Goal: Task Accomplishment & Management: Complete application form

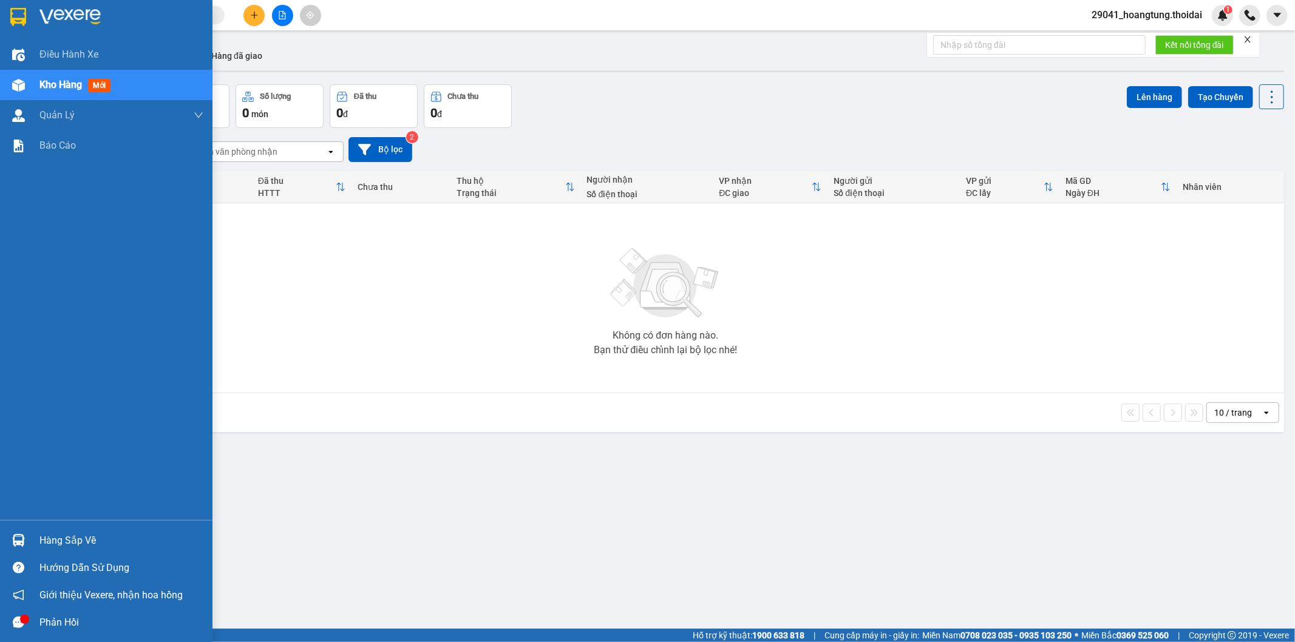
click at [61, 545] on div "Hàng sắp về" at bounding box center [121, 541] width 164 height 18
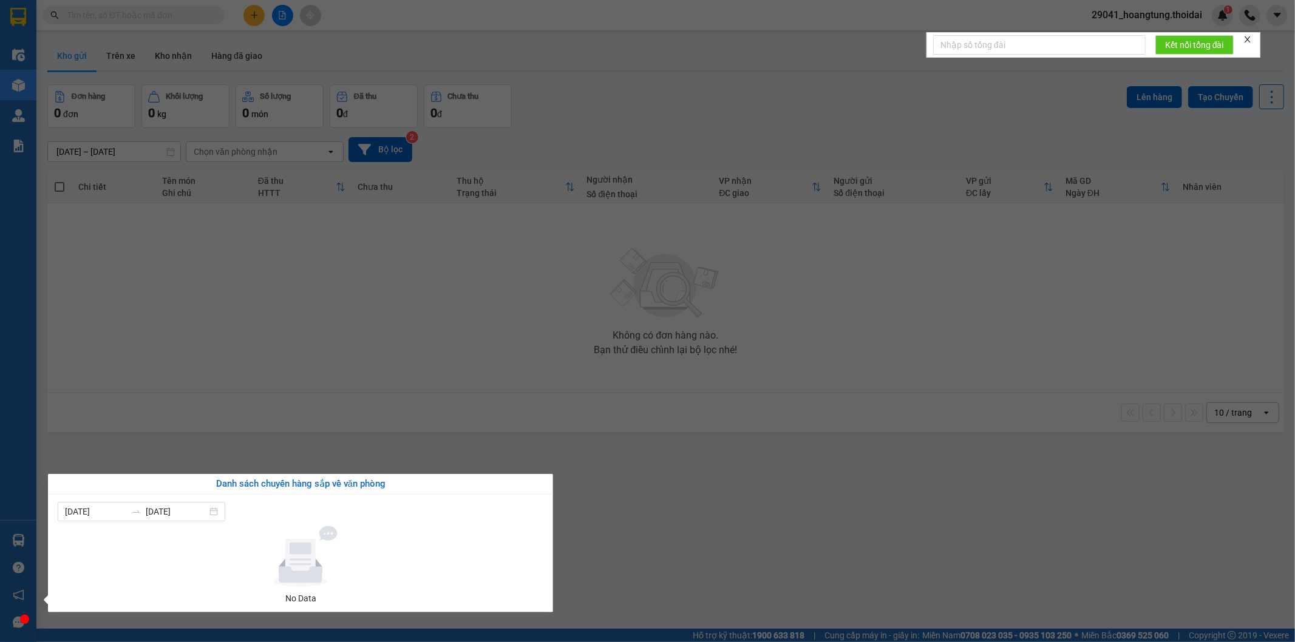
click at [791, 555] on section "Kết quả tìm kiếm ( 0 ) Bộ lọc No Data 29041_hoangtung.thoidai 1 Điều hành xe Kh…" at bounding box center [647, 321] width 1295 height 642
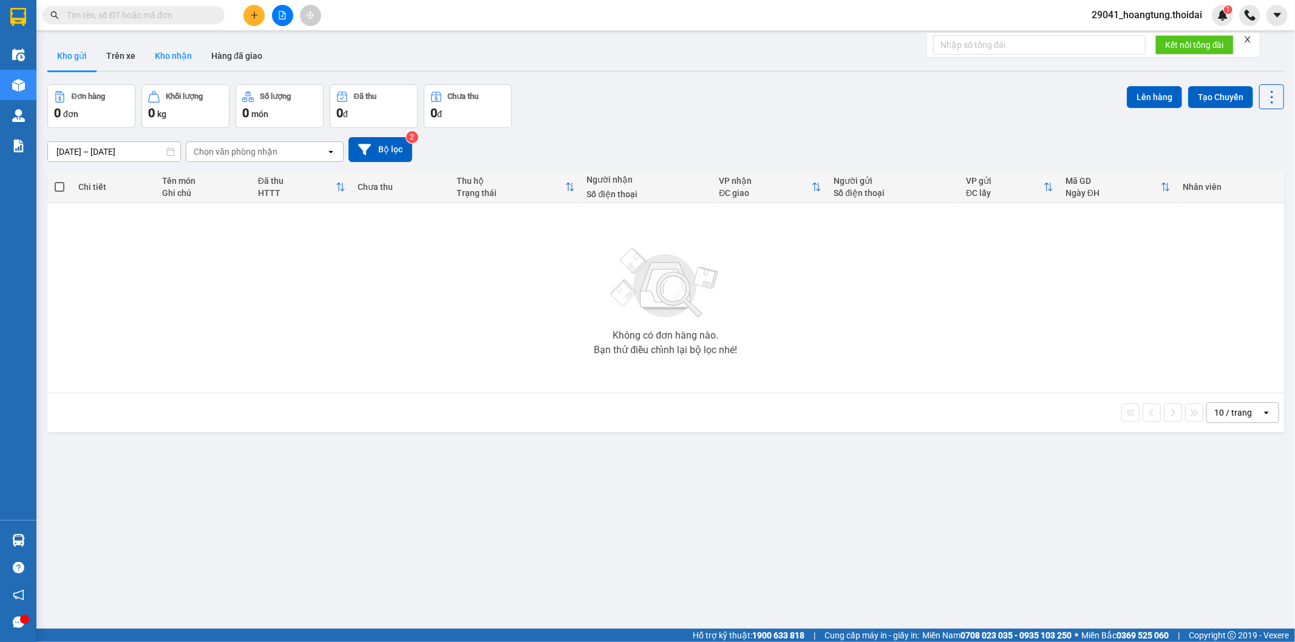
click at [177, 52] on button "Kho nhận" at bounding box center [173, 55] width 56 height 29
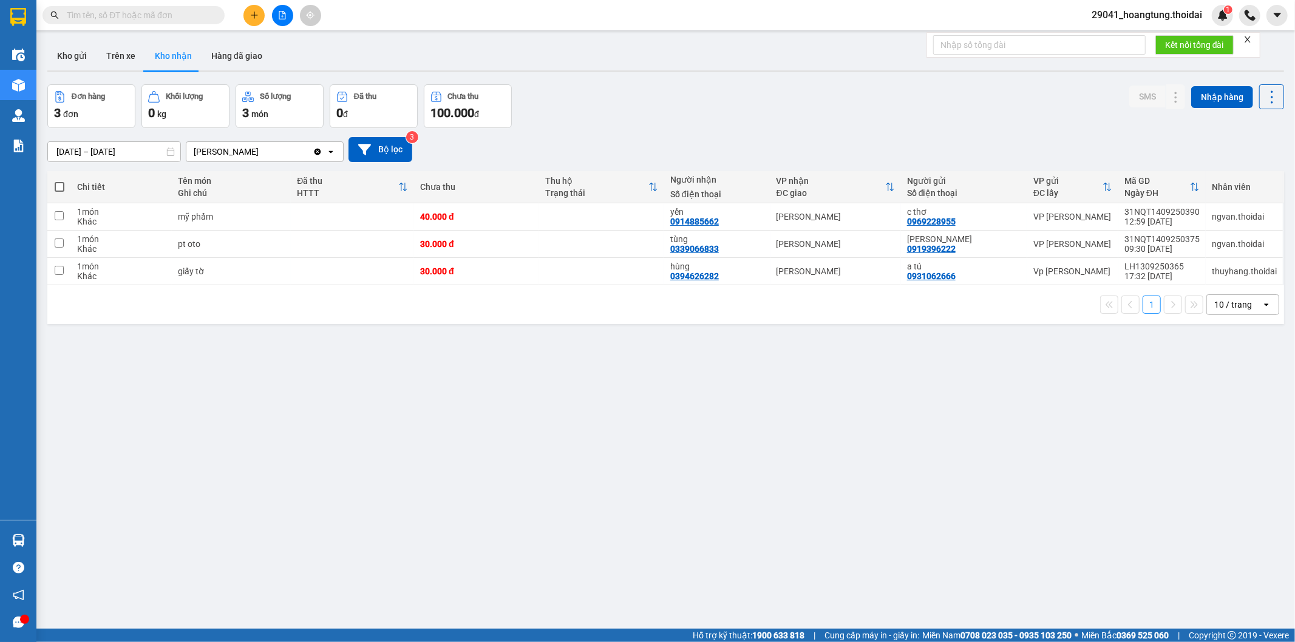
click at [252, 13] on icon "plus" at bounding box center [254, 15] width 9 height 9
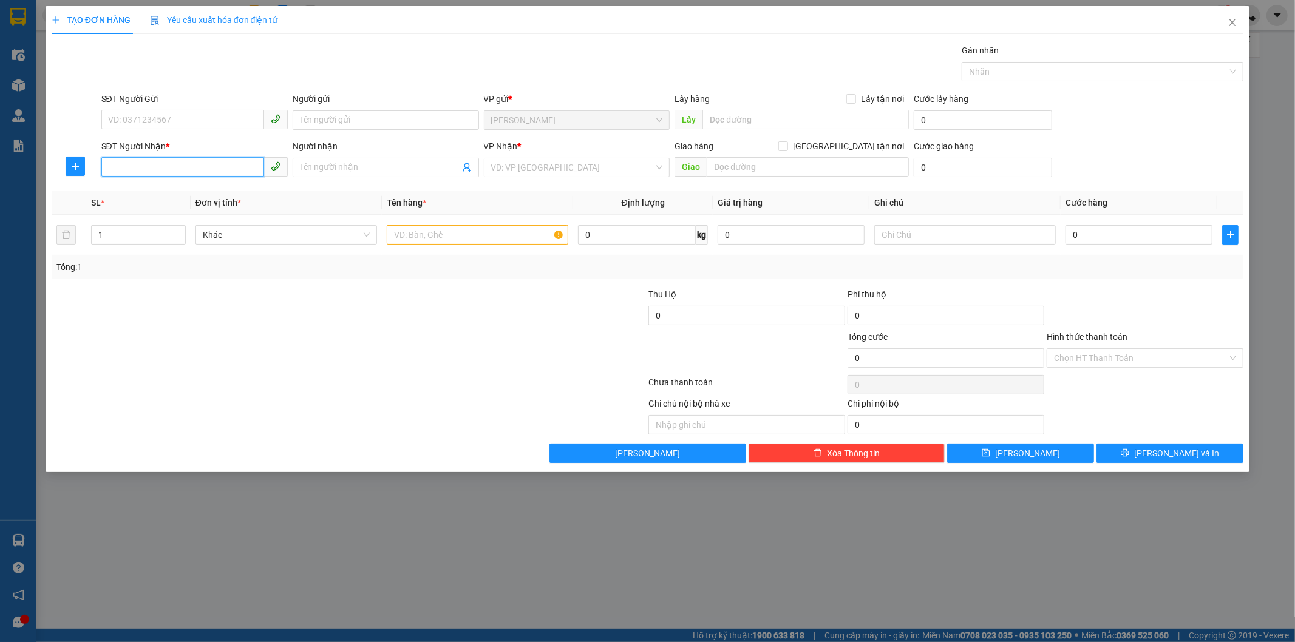
click at [174, 168] on input "SĐT Người Nhận *" at bounding box center [182, 166] width 163 height 19
click at [172, 120] on input "SĐT Người Gửi" at bounding box center [182, 119] width 163 height 19
type input "0916182985"
drag, startPoint x: 176, startPoint y: 132, endPoint x: 174, endPoint y: 149, distance: 17.2
click at [177, 134] on div "0916182985 0916182985 - quân" at bounding box center [194, 144] width 186 height 24
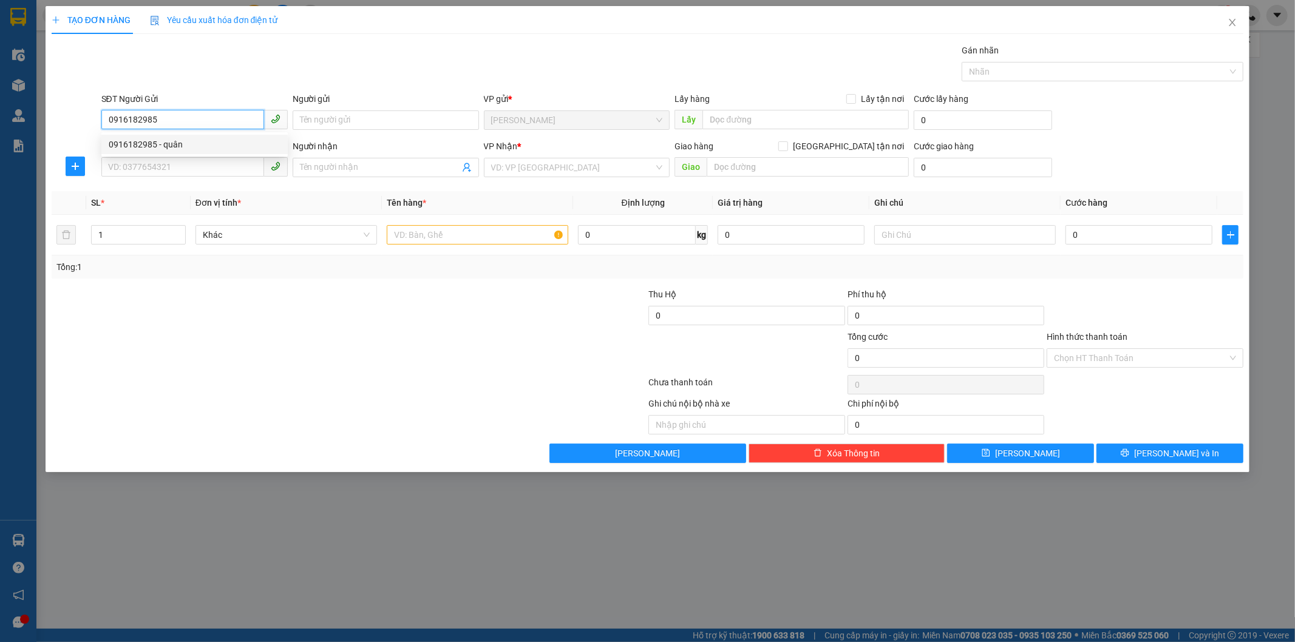
click at [174, 150] on body "Kết quả tìm kiếm ( 0 ) Bộ lọc No Data 29041_hoangtung.thoidai 1 Điều hành xe Kh…" at bounding box center [647, 321] width 1295 height 642
click at [178, 169] on input "SĐT Người Nhận *" at bounding box center [182, 166] width 163 height 19
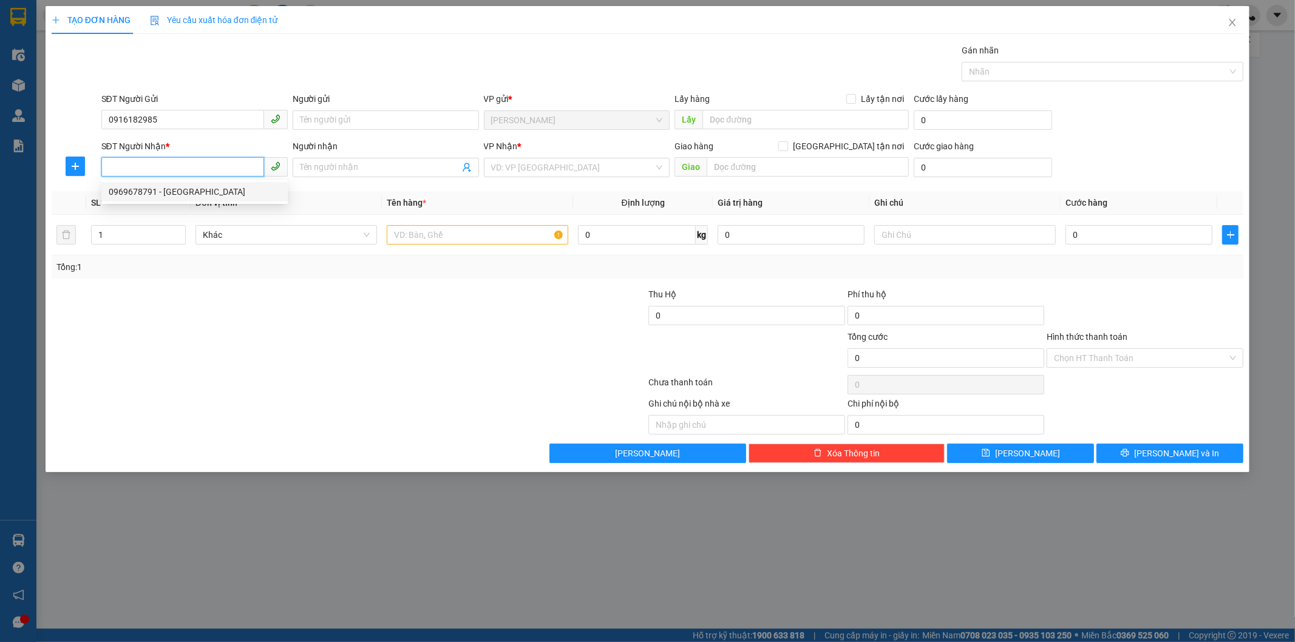
click at [180, 191] on div "0969678791 - [GEOGRAPHIC_DATA]" at bounding box center [195, 191] width 172 height 13
type input "0969678791"
type input "Việt Anh"
click at [502, 241] on input "text" at bounding box center [478, 234] width 182 height 19
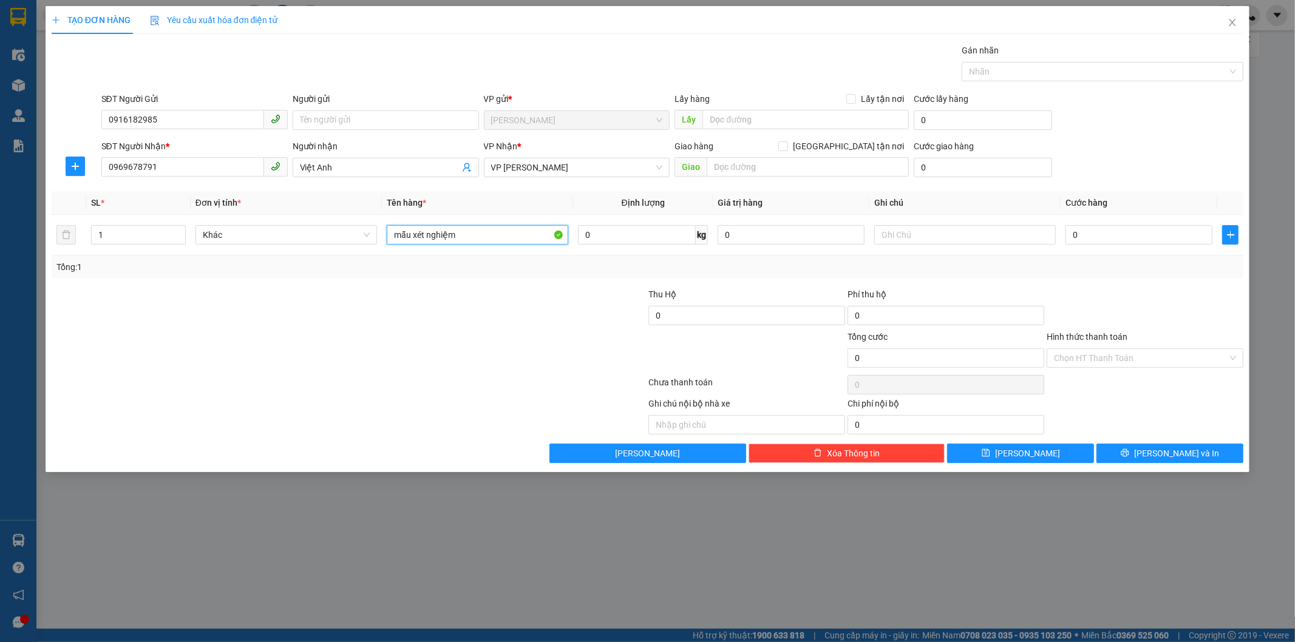
type input "mẫu xét nghiệm"
click at [1149, 235] on input "0" at bounding box center [1139, 234] width 147 height 19
type input "3"
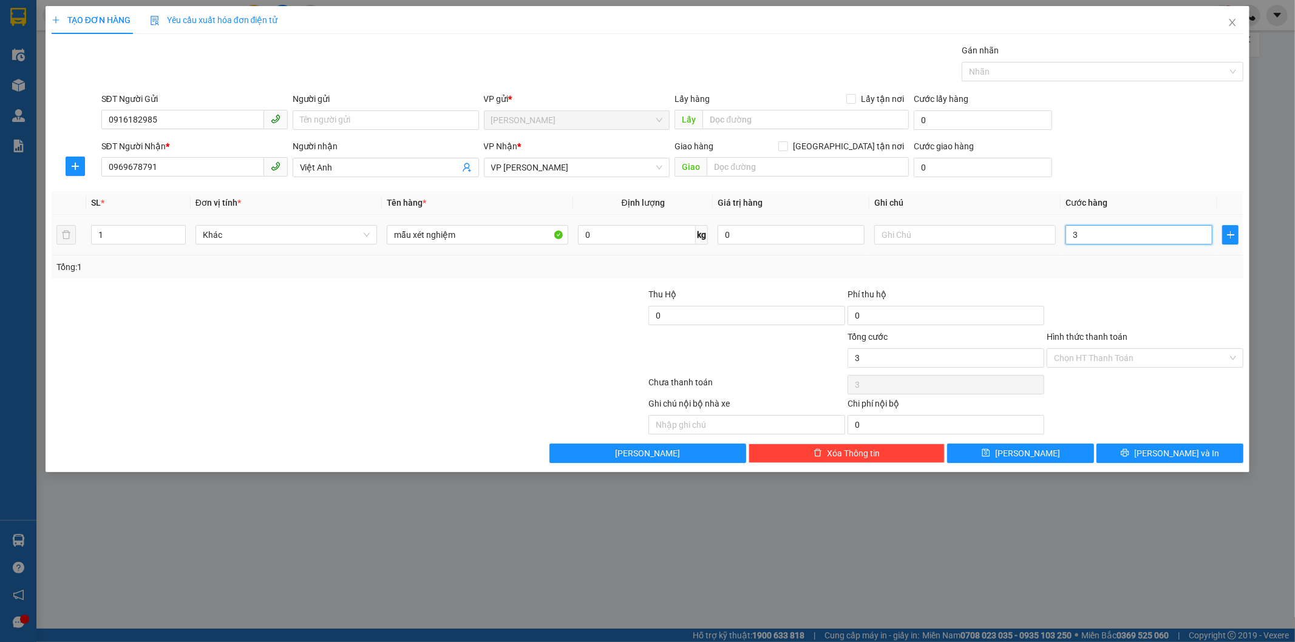
type input "30"
type input "300"
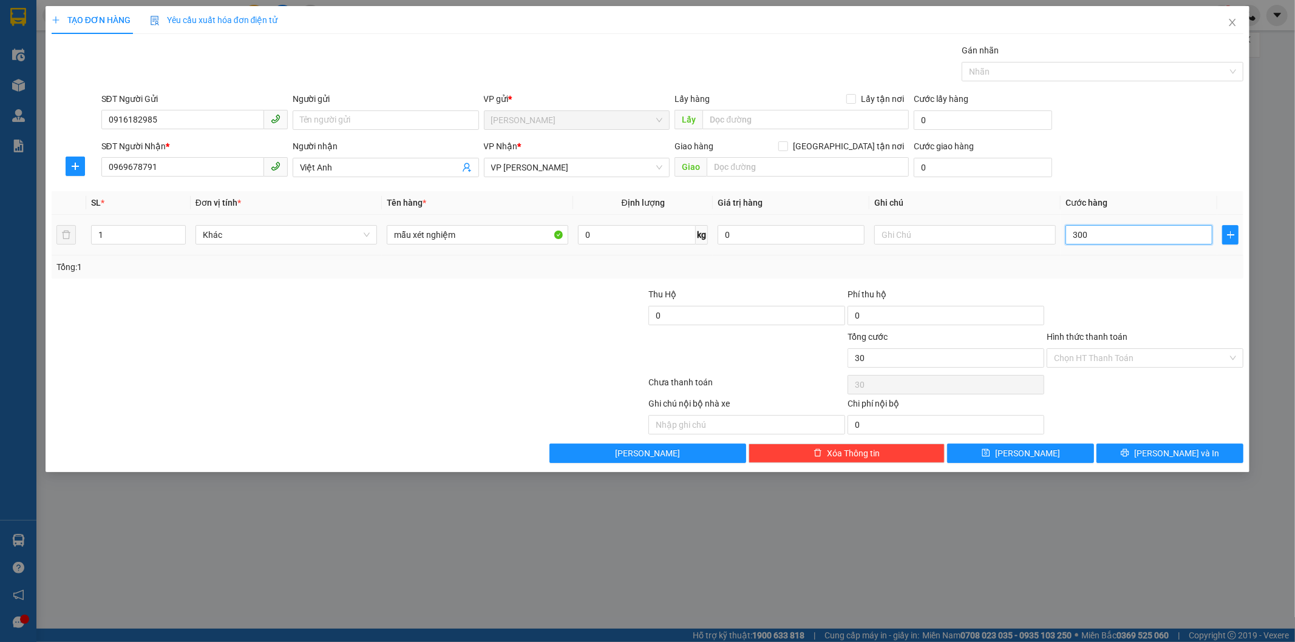
type input "300"
type input "3.000"
type input "30.000"
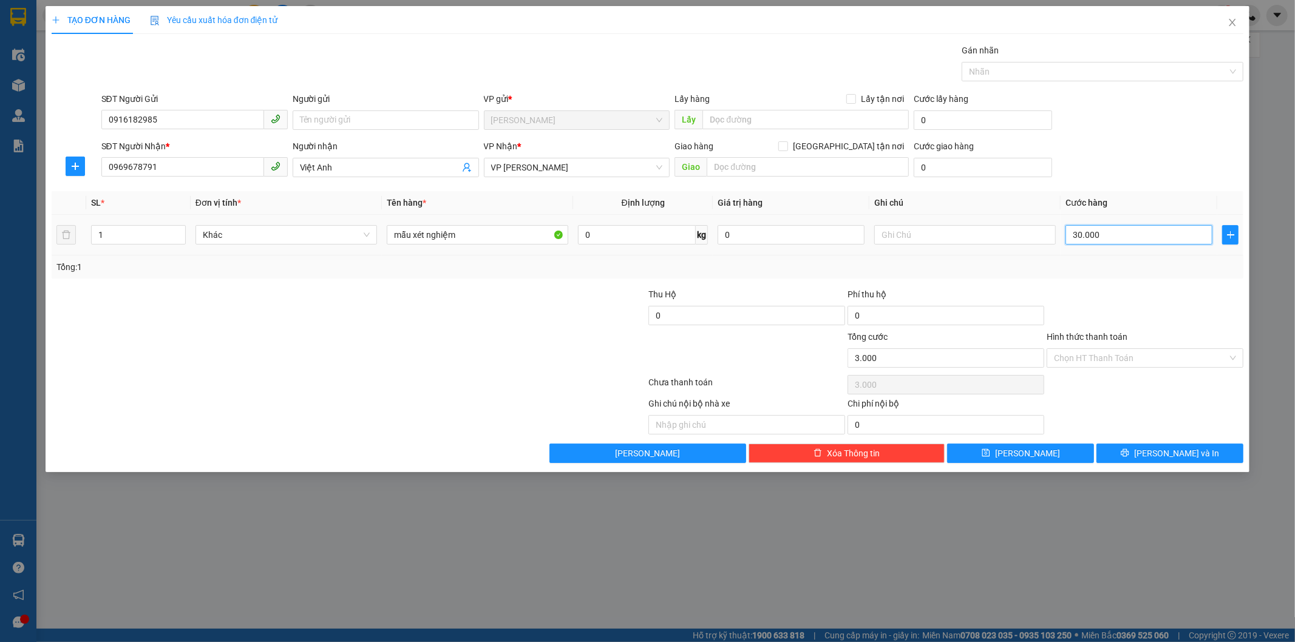
type input "30.000"
click at [1162, 444] on button "[PERSON_NAME] và In" at bounding box center [1170, 453] width 147 height 19
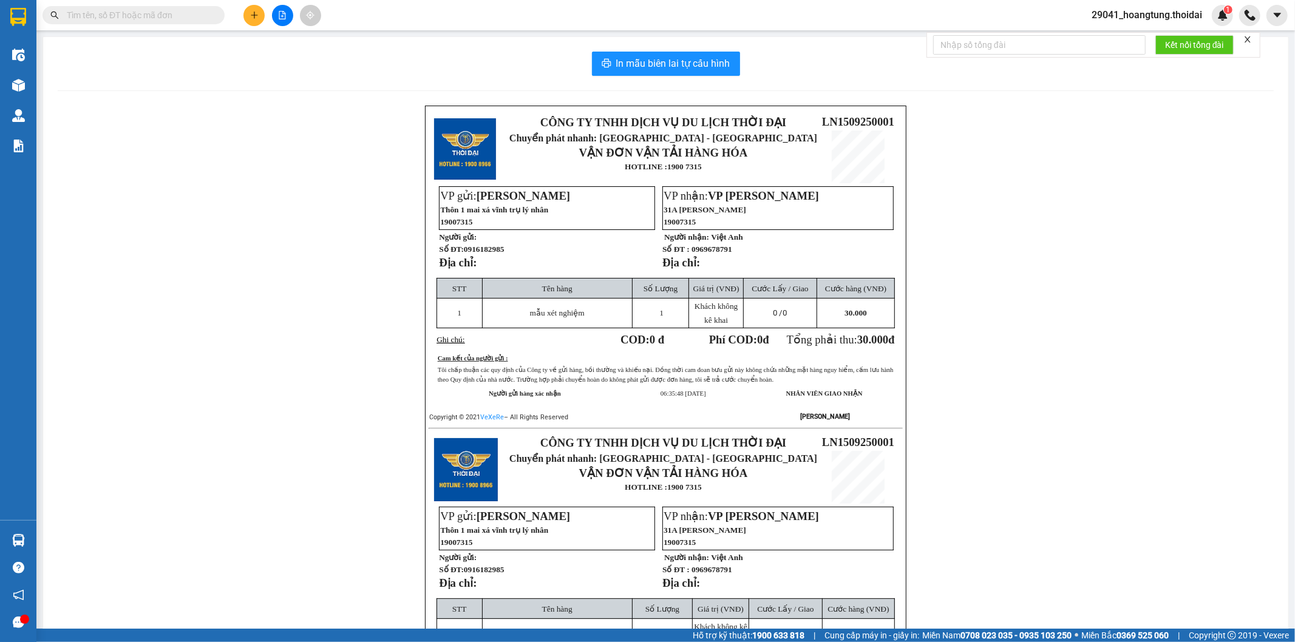
click at [1194, 13] on span "29041_hoangtung.thoidai" at bounding box center [1147, 14] width 130 height 15
click at [1126, 32] on span "Đăng xuất" at bounding box center [1152, 37] width 106 height 13
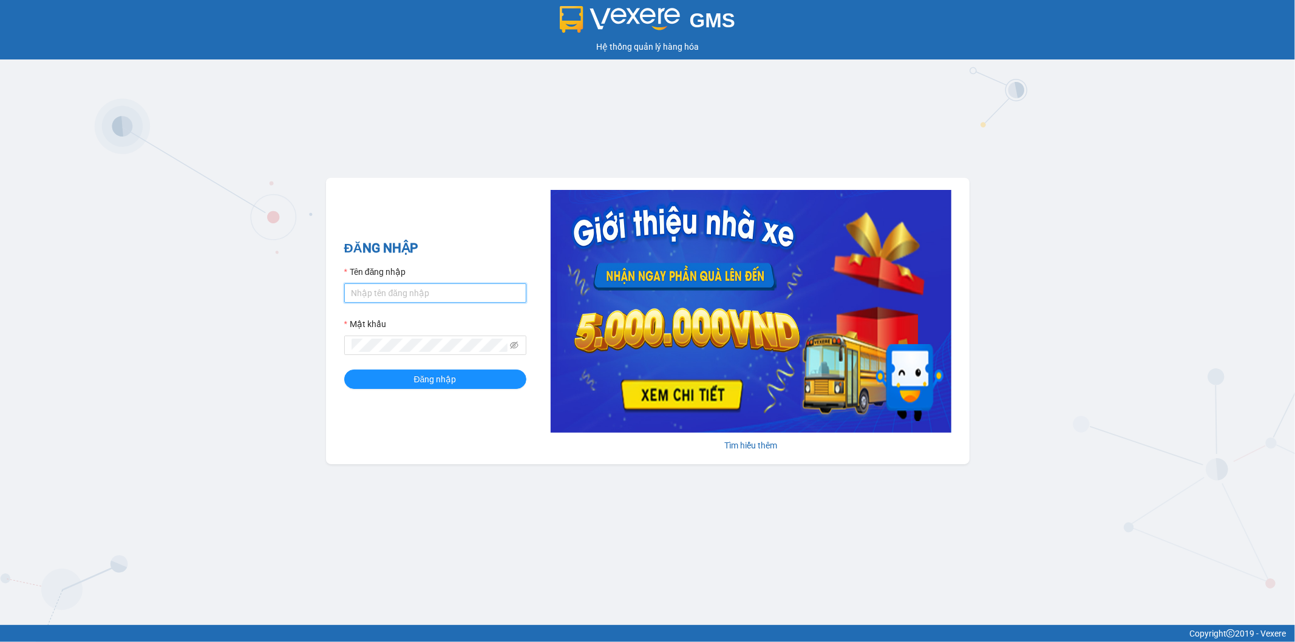
drag, startPoint x: 376, startPoint y: 291, endPoint x: 378, endPoint y: 283, distance: 8.7
click at [376, 291] on input "Tên đăng nhập" at bounding box center [435, 293] width 182 height 19
click at [354, 296] on input "Thoant.thoidai" at bounding box center [435, 293] width 182 height 19
type input "thoant.thoidai"
click at [344, 370] on button "Đăng nhập" at bounding box center [435, 379] width 182 height 19
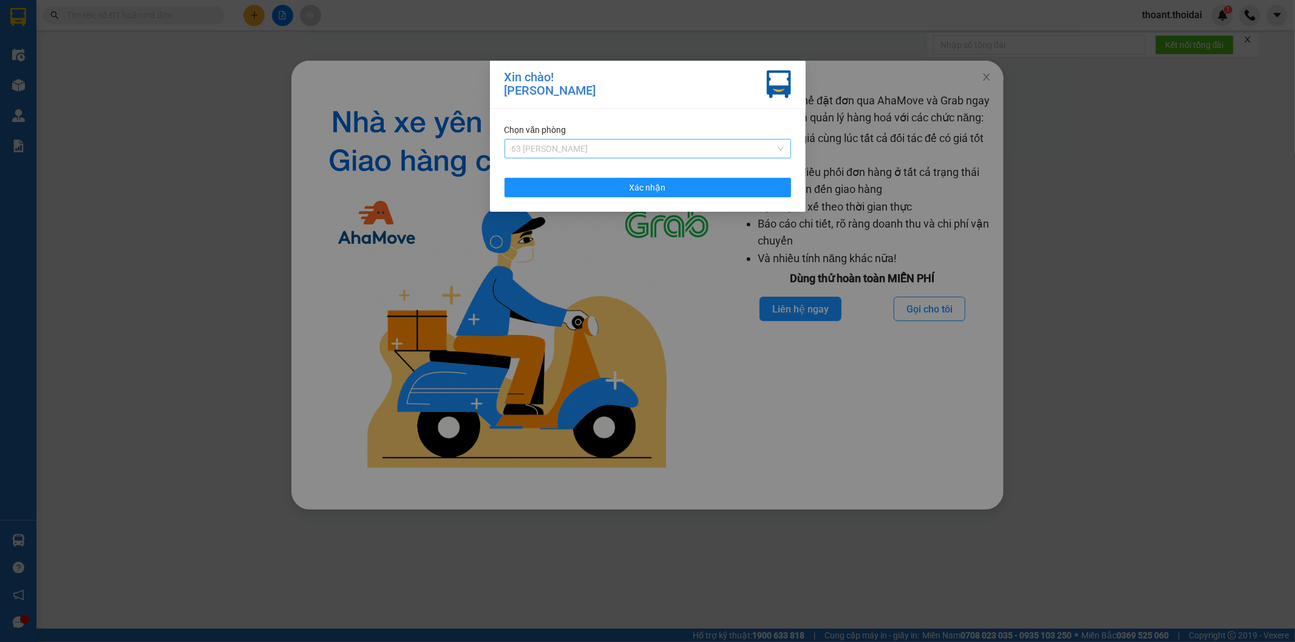
click at [573, 142] on span "63 Trần Quang Tặng" at bounding box center [648, 149] width 272 height 18
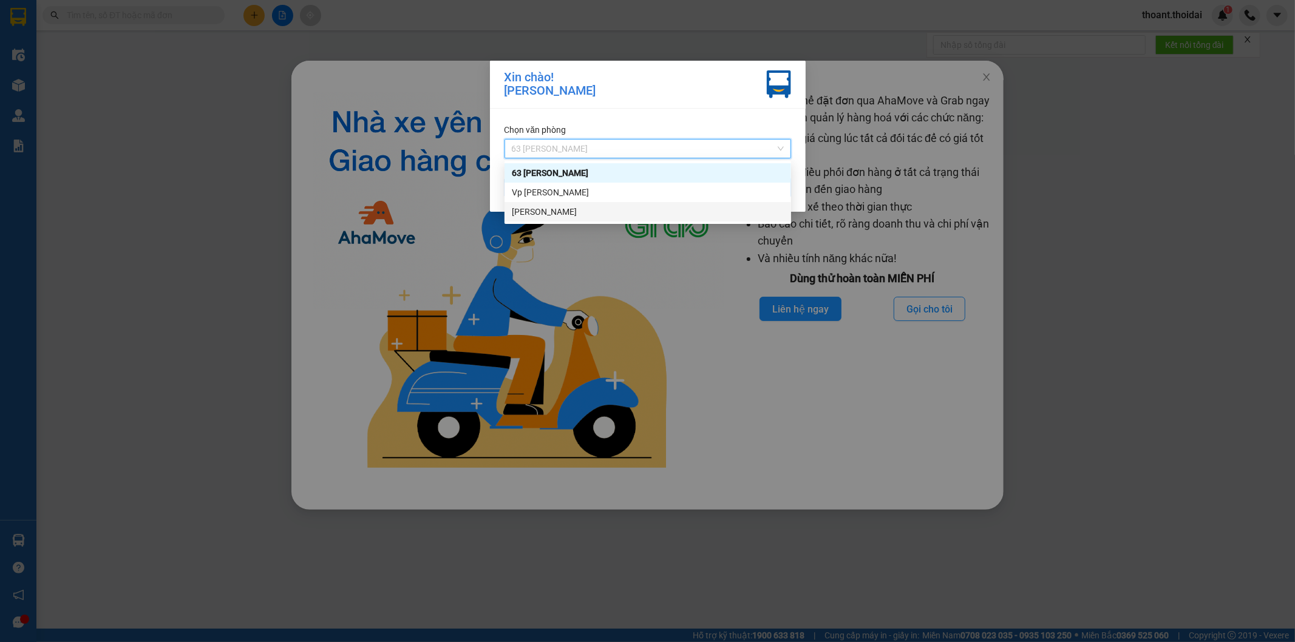
click at [555, 205] on div "[PERSON_NAME]" at bounding box center [648, 211] width 272 height 13
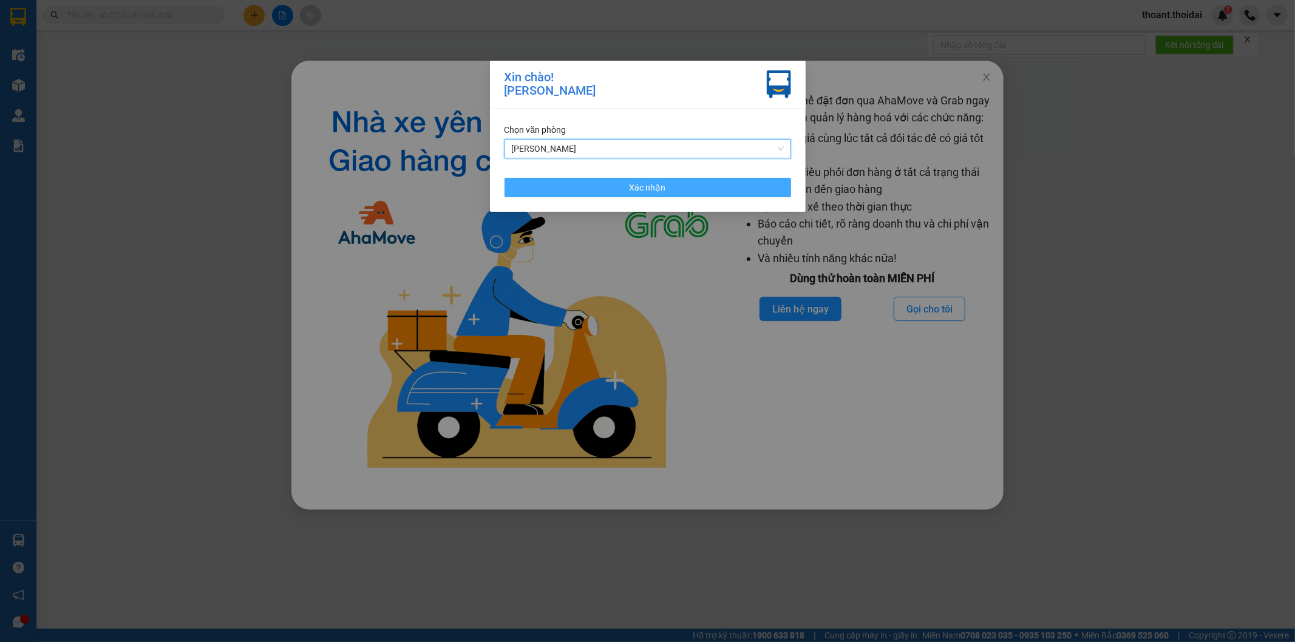
click at [639, 196] on button "Xác nhận" at bounding box center [648, 187] width 287 height 19
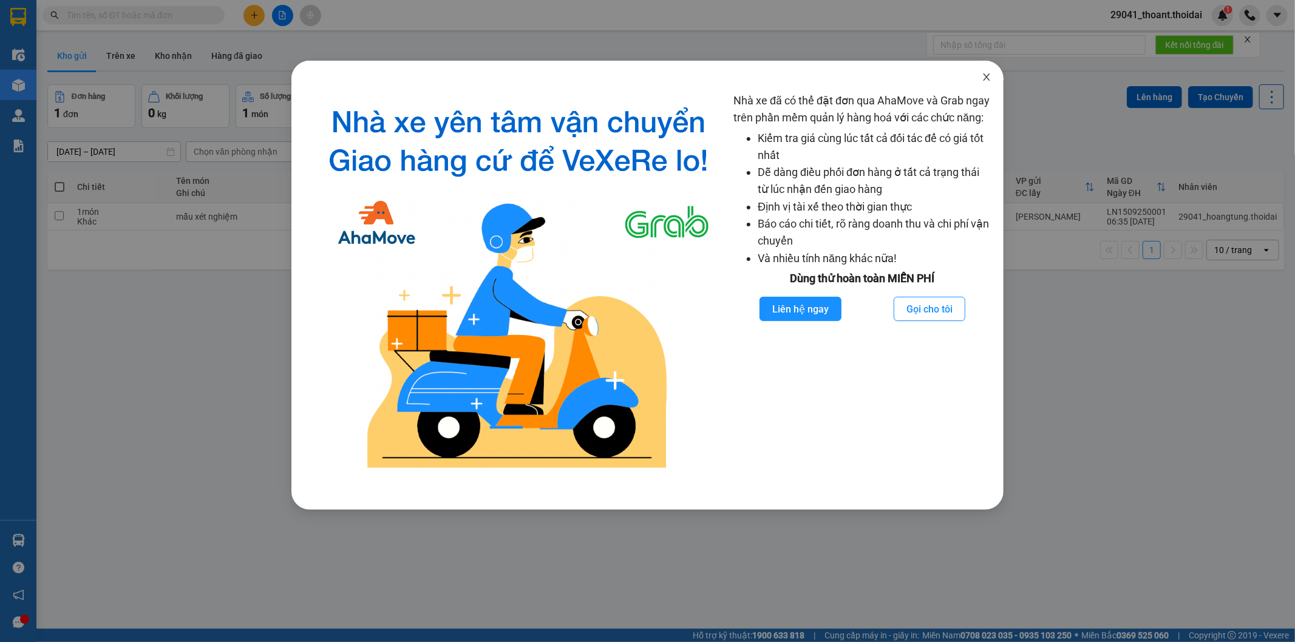
click at [991, 77] on span "Close" at bounding box center [987, 78] width 34 height 34
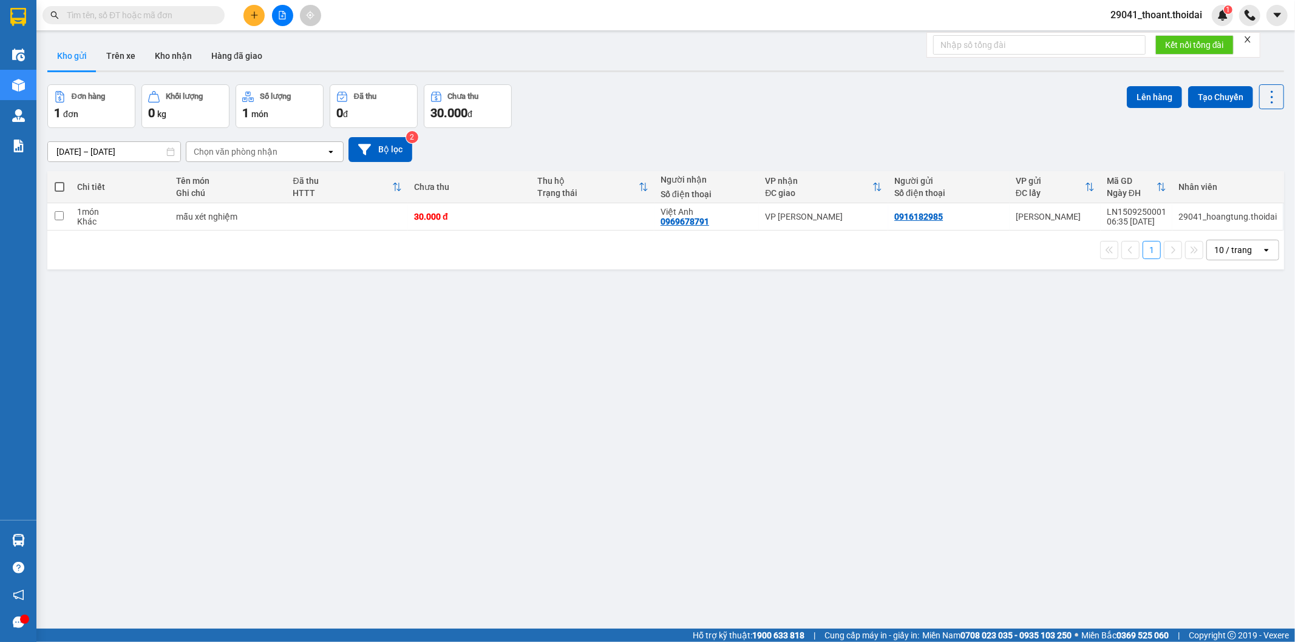
click at [240, 15] on div at bounding box center [282, 15] width 91 height 21
click at [245, 16] on button at bounding box center [253, 15] width 21 height 21
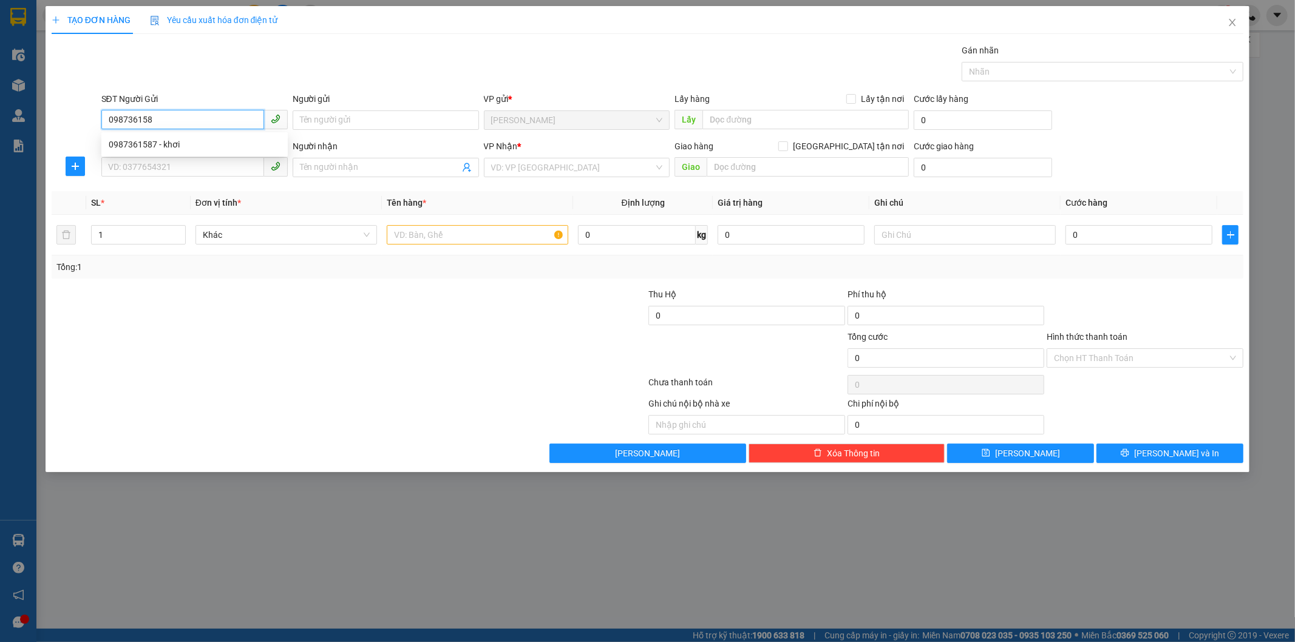
type input "0987361587"
click at [226, 152] on div "0987361587 - khơi" at bounding box center [194, 144] width 186 height 19
type input "khơi"
type input "0987361587"
click at [199, 165] on input "SĐT Người Nhận *" at bounding box center [182, 166] width 163 height 19
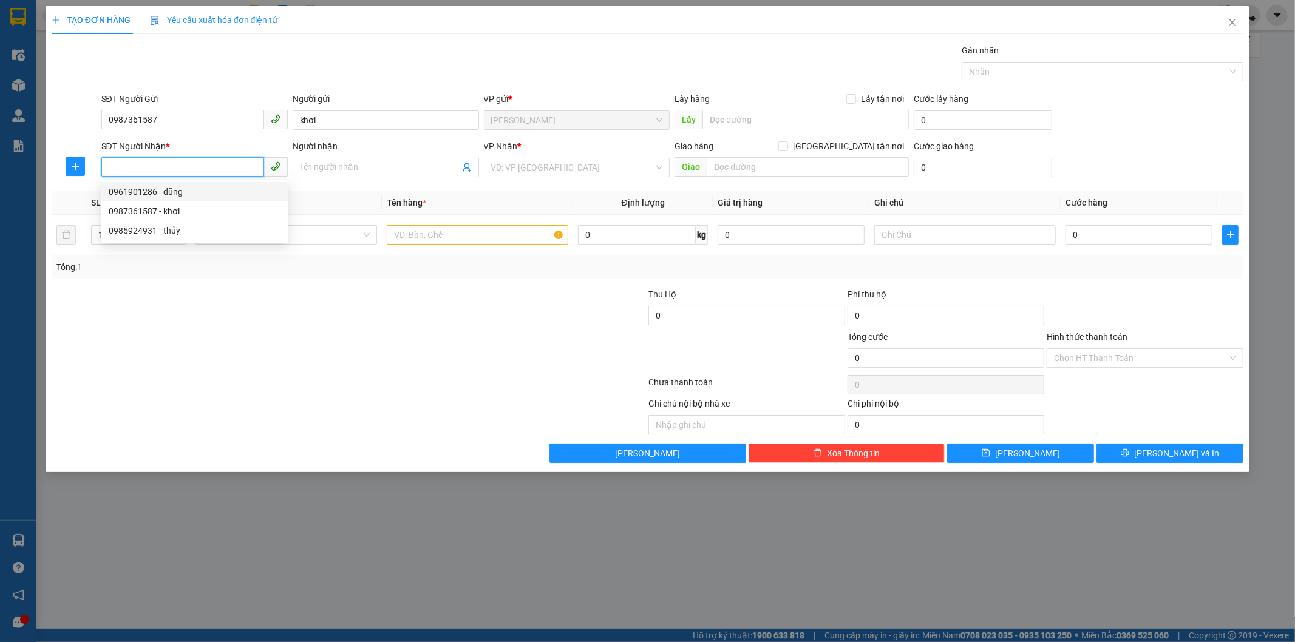
click at [182, 199] on div "0961901286 - dũng" at bounding box center [194, 191] width 186 height 19
type input "0961901286"
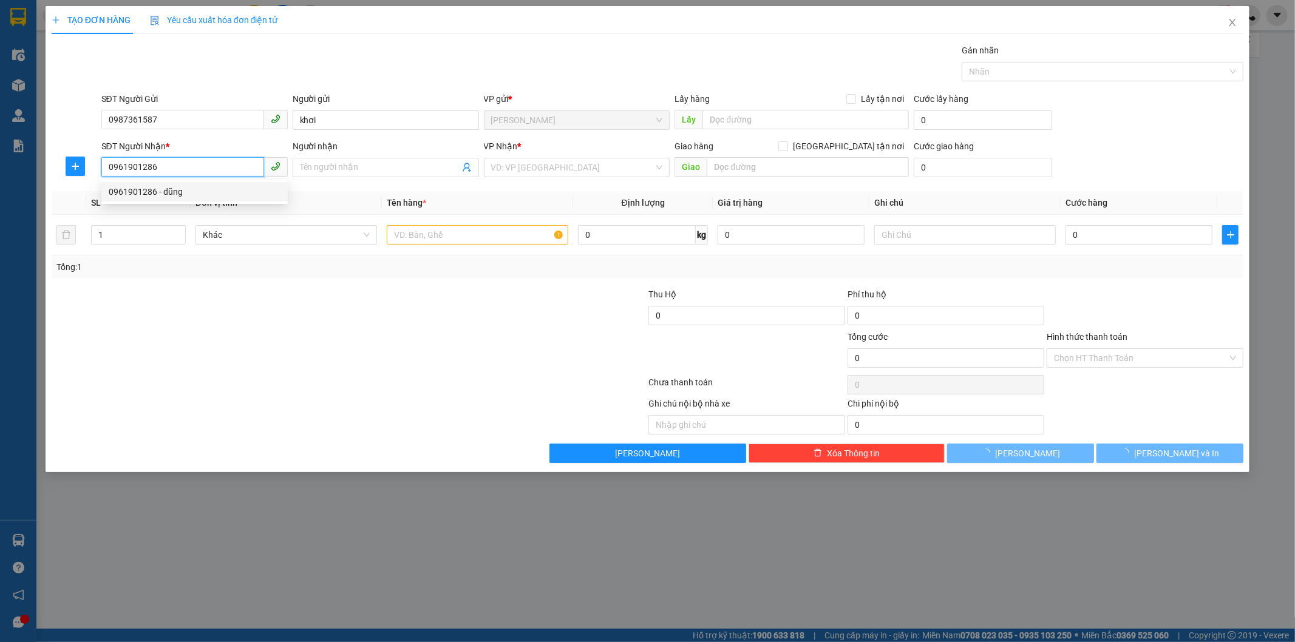
type input "dũng"
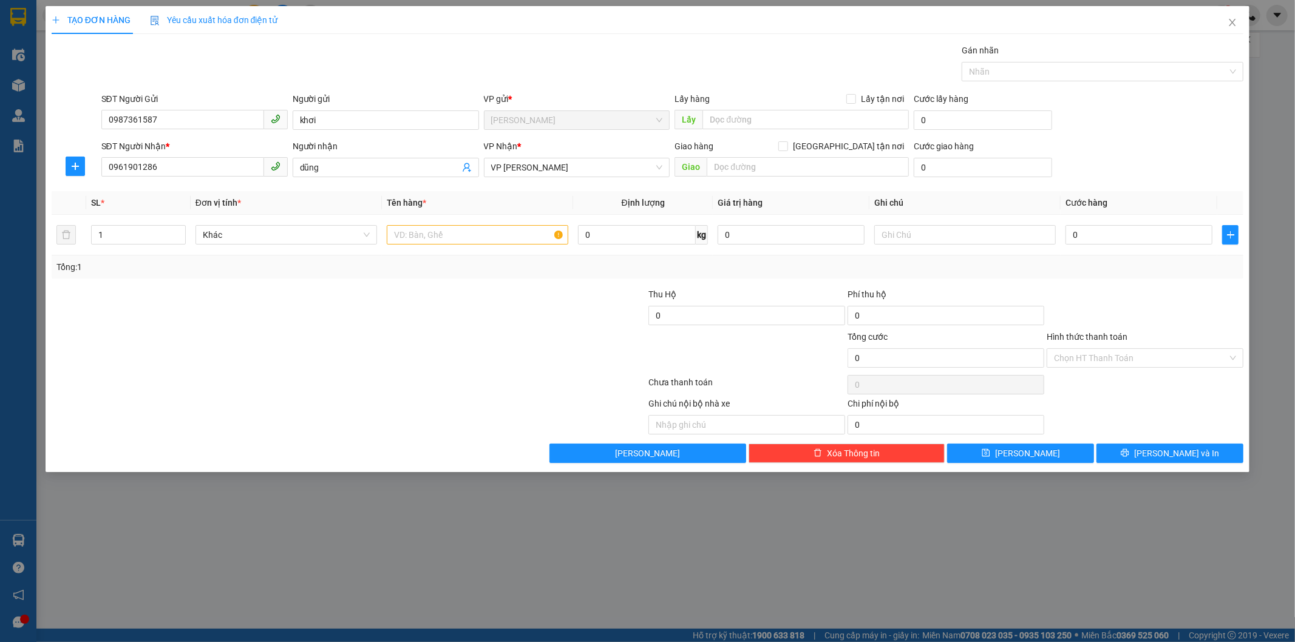
click at [180, 200] on div "SL *" at bounding box center [138, 202] width 95 height 13
click at [406, 237] on input "text" at bounding box center [478, 234] width 182 height 19
type input "bao trầm"
click at [1118, 237] on input "0" at bounding box center [1139, 234] width 147 height 19
type input "5"
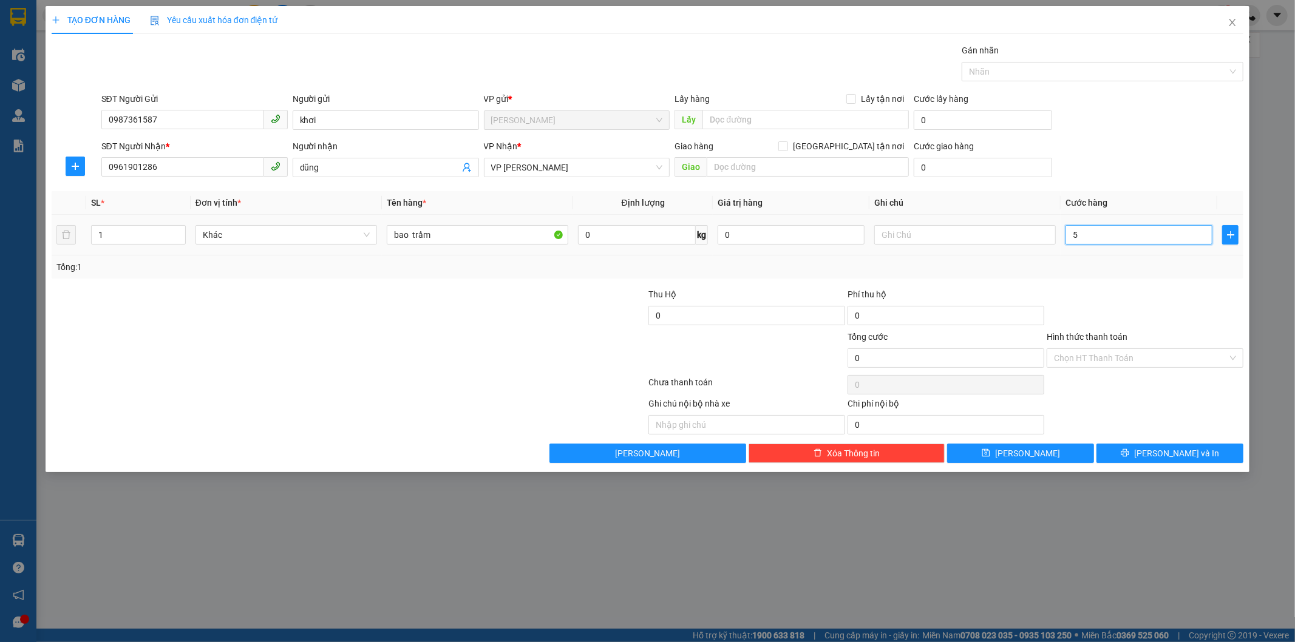
type input "5"
type input "50"
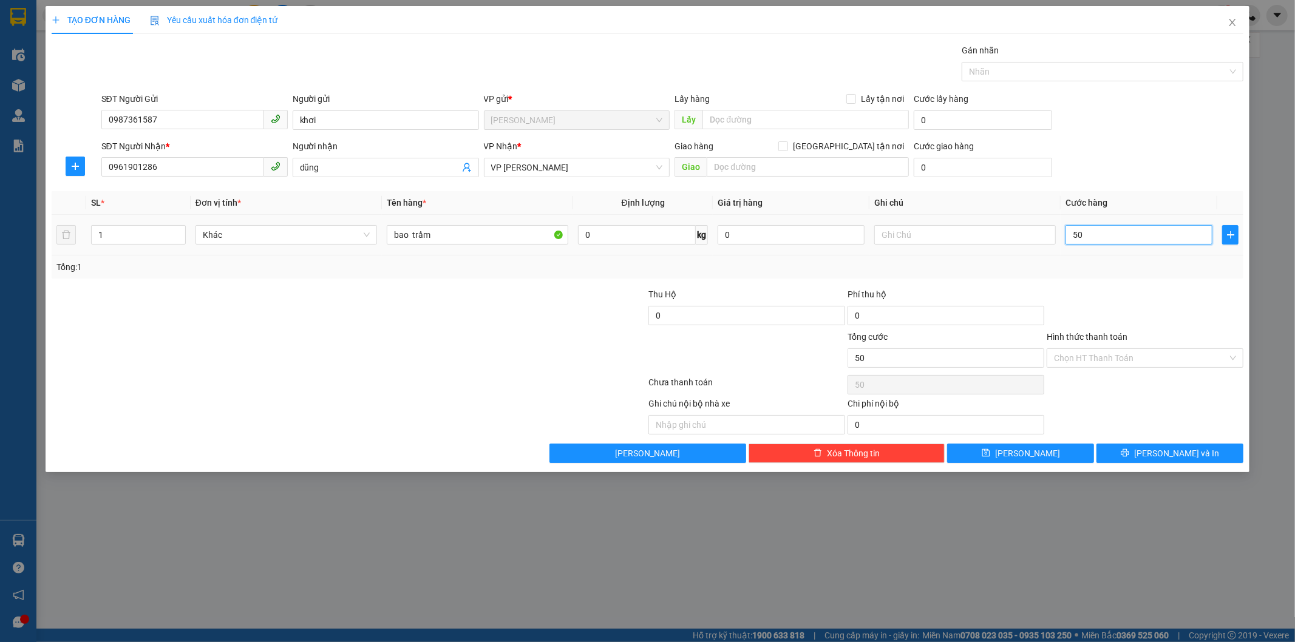
type input "500"
type input "5.000"
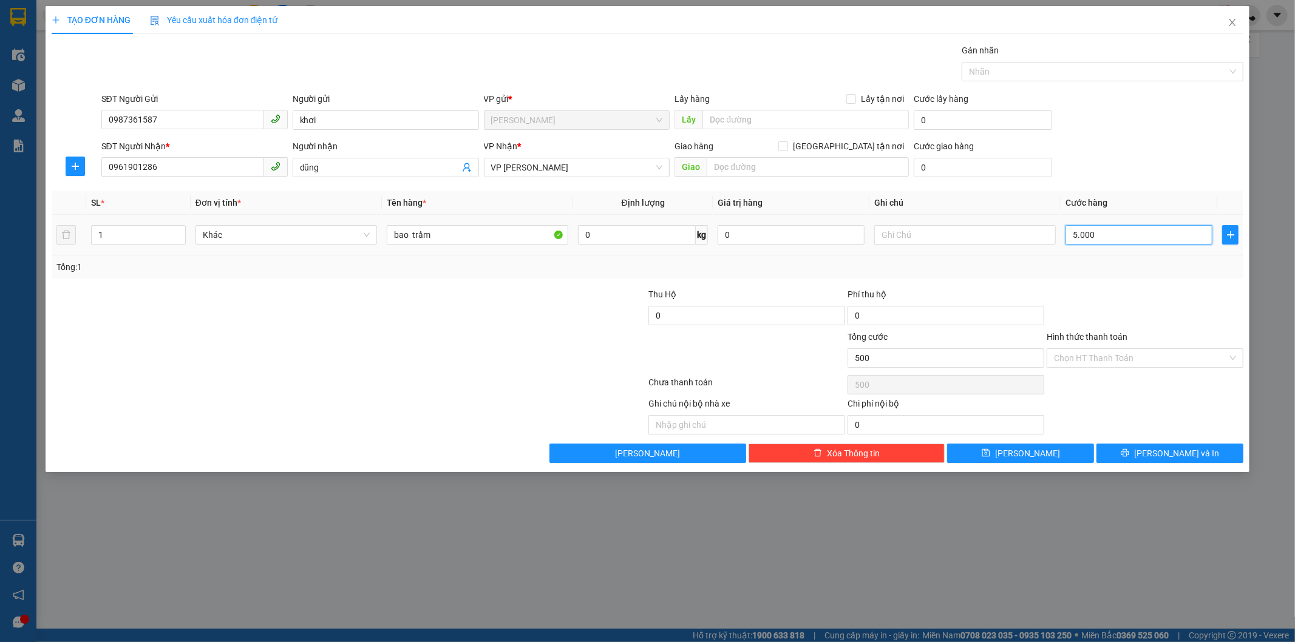
type input "5.000"
type input "50.000"
click at [367, 362] on div at bounding box center [249, 351] width 398 height 43
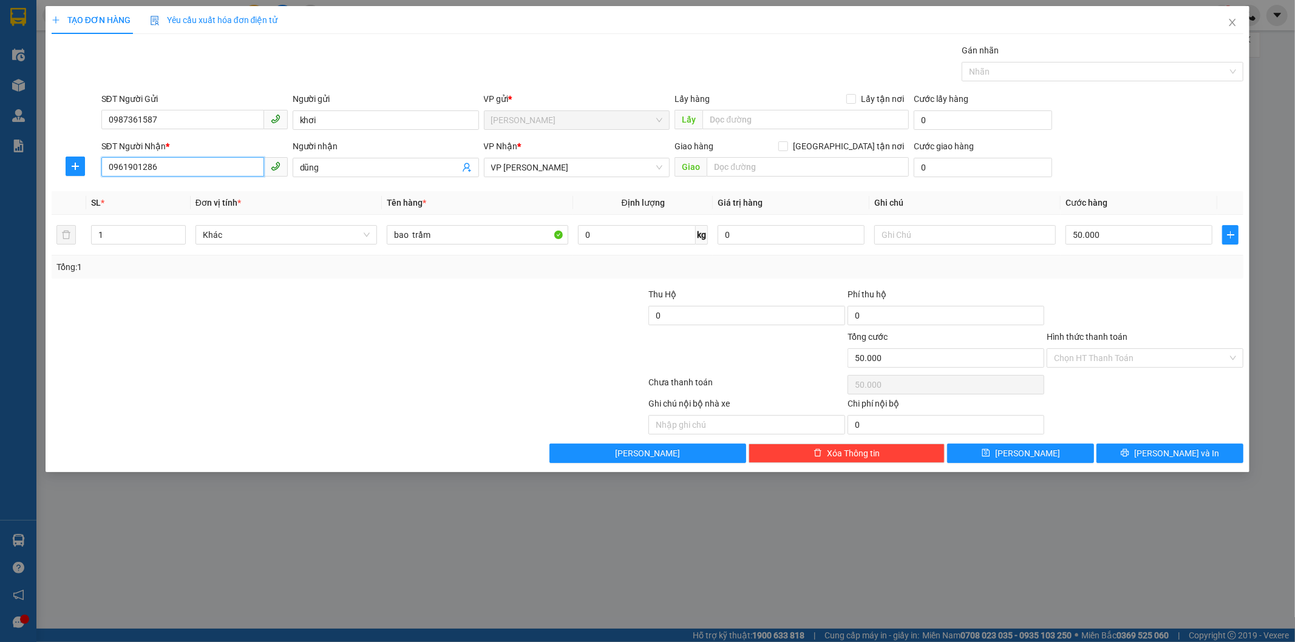
drag, startPoint x: 187, startPoint y: 165, endPoint x: 30, endPoint y: 156, distance: 156.9
click at [30, 156] on div "TẠO ĐƠN HÀNG Yêu cầu xuất hóa đơn điện tử Transit Pickup Surcharge Ids Transit …" at bounding box center [647, 321] width 1295 height 642
type input "9"
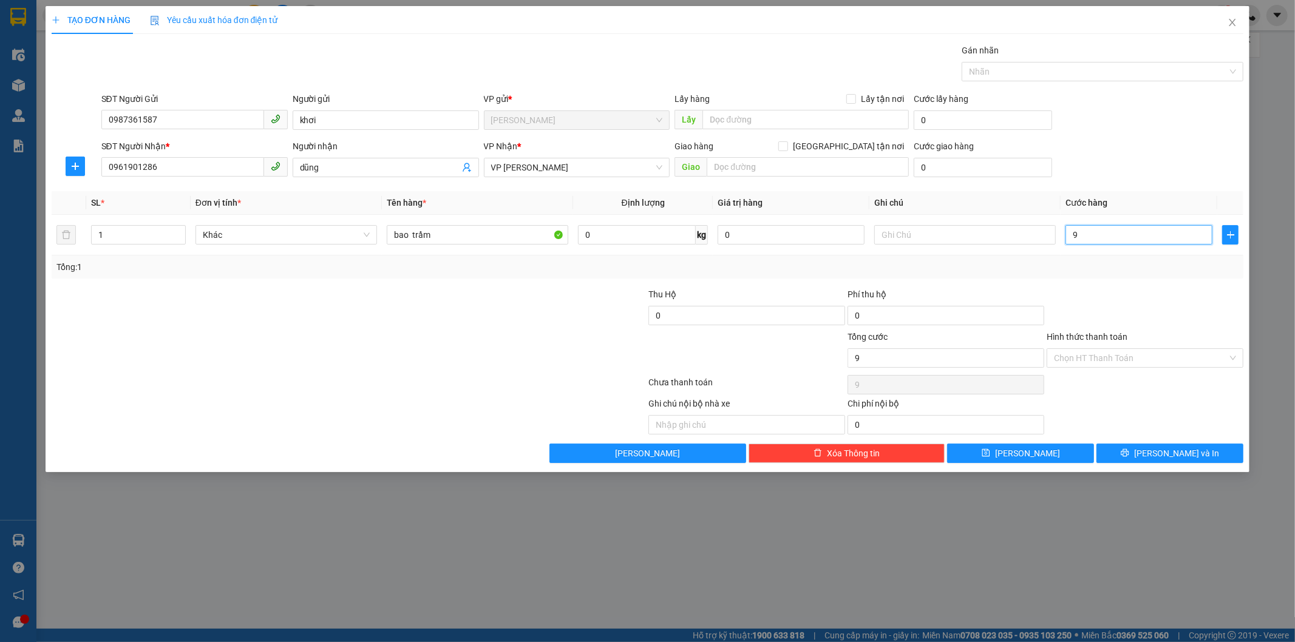
type input "90"
type input "900"
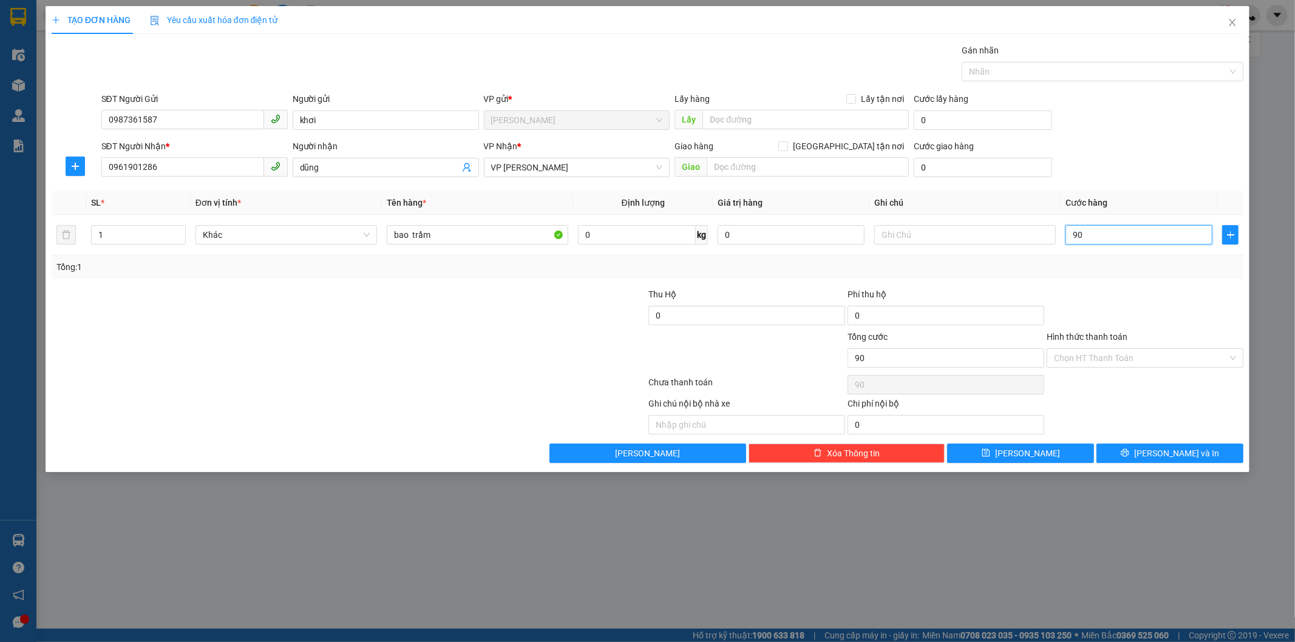
type input "900"
type input "9.000"
type input "90.000"
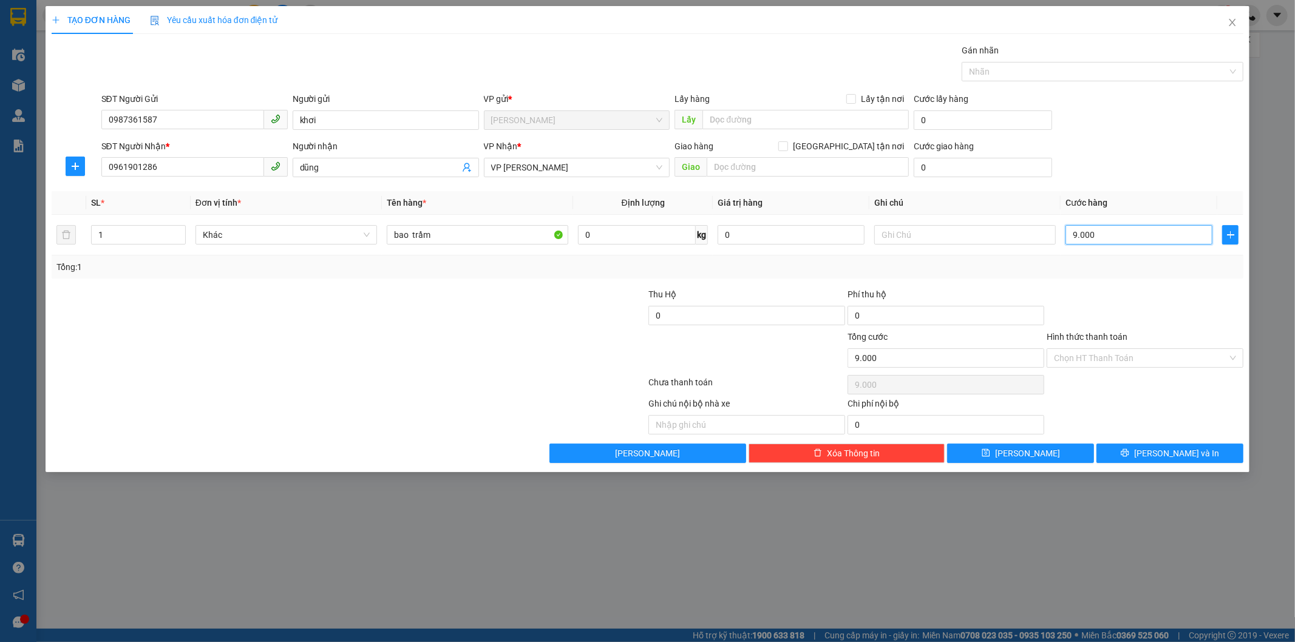
type input "90.000"
click at [1171, 453] on span "[PERSON_NAME] và In" at bounding box center [1176, 453] width 85 height 13
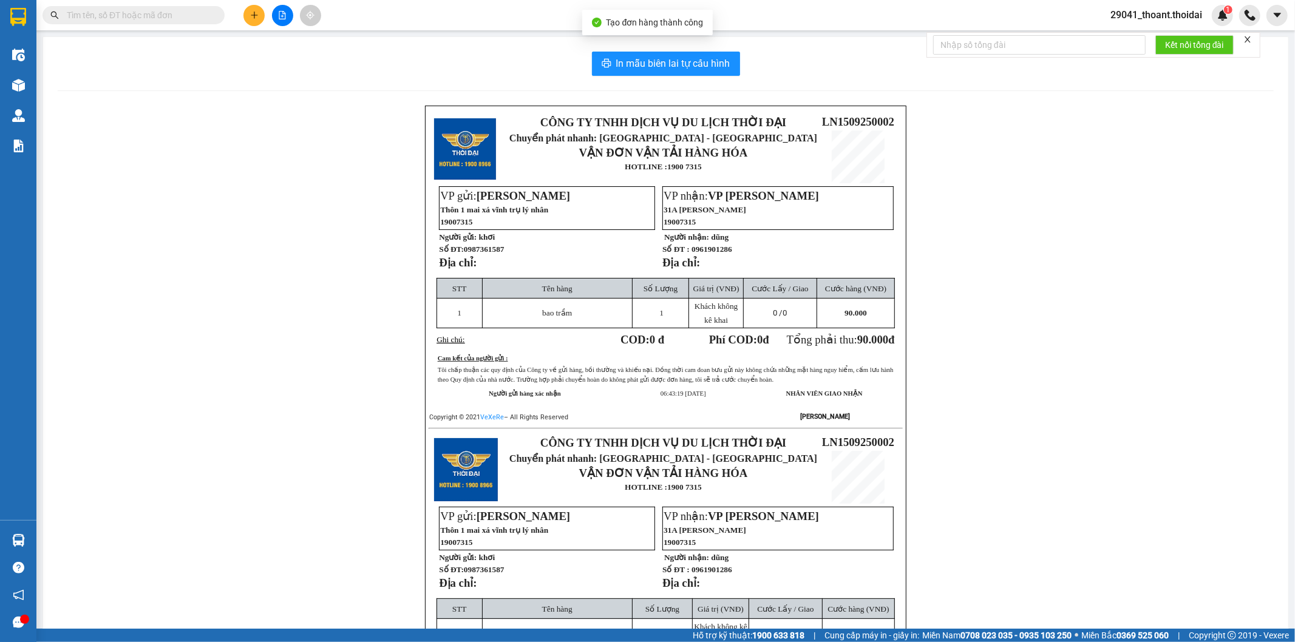
click at [614, 262] on td "VP gửi: Lý Nhân Thôn 1 mai xá vĩnh trụ lý nhân 19007315 Người gửi: khơi Số ĐT: …" at bounding box center [546, 232] width 216 height 92
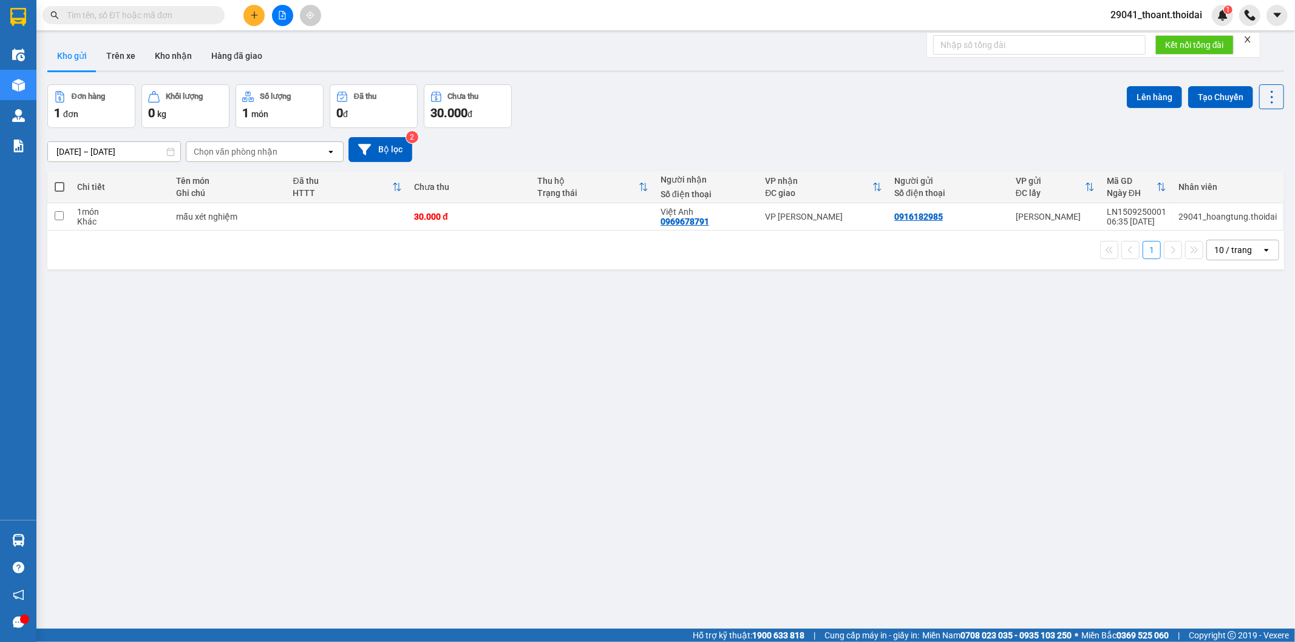
click at [167, 23] on span at bounding box center [134, 15] width 182 height 18
click at [167, 11] on input "text" at bounding box center [138, 15] width 143 height 13
paste input "0961901286"
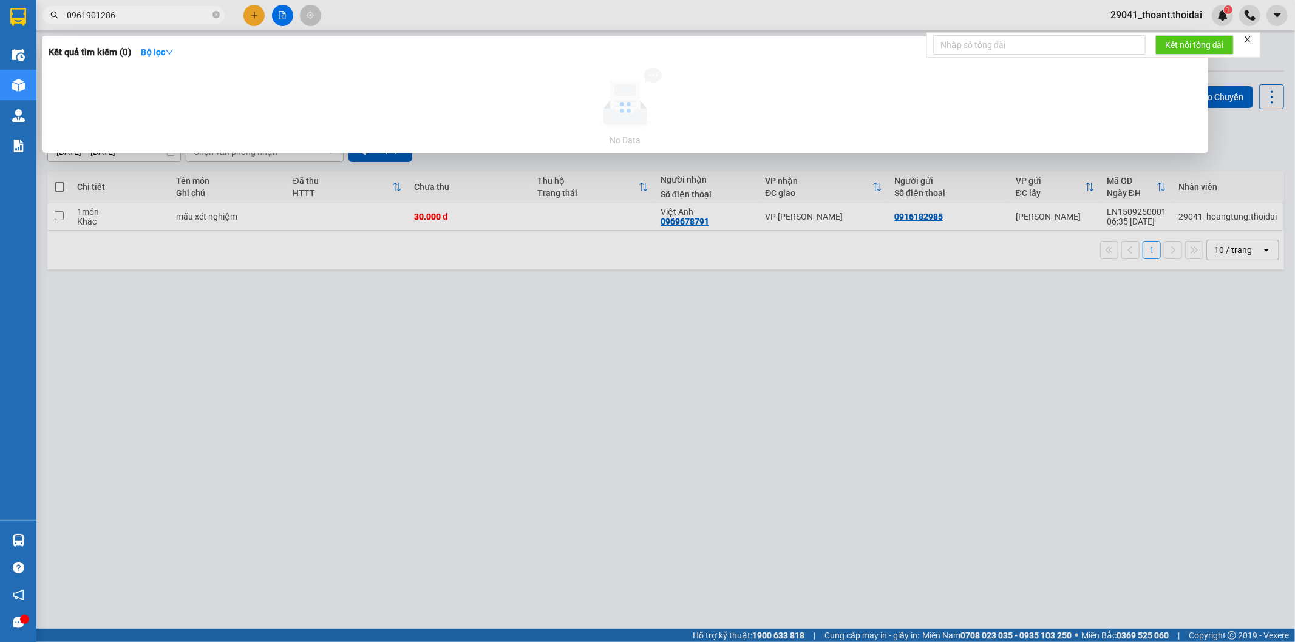
type input "0961901286"
